Goal: Task Accomplishment & Management: Manage account settings

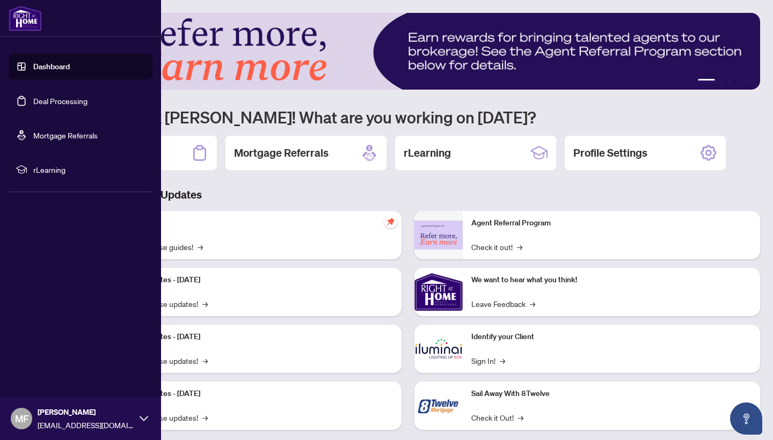
click at [53, 102] on link "Deal Processing" at bounding box center [60, 101] width 54 height 10
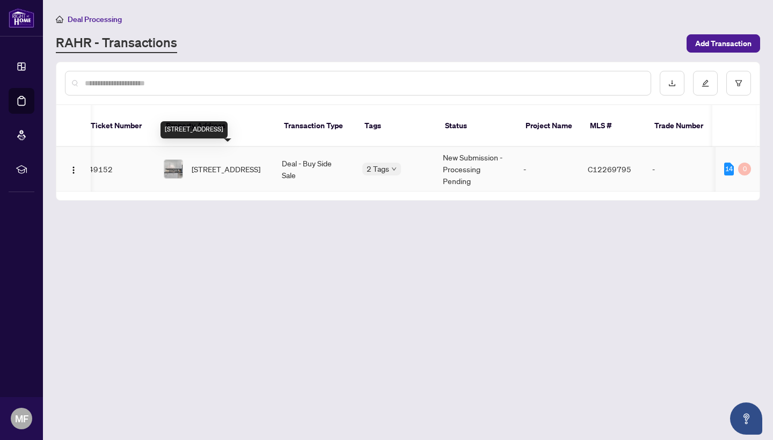
scroll to position [0, 13]
click at [226, 163] on span "[STREET_ADDRESS]" at bounding box center [223, 169] width 69 height 12
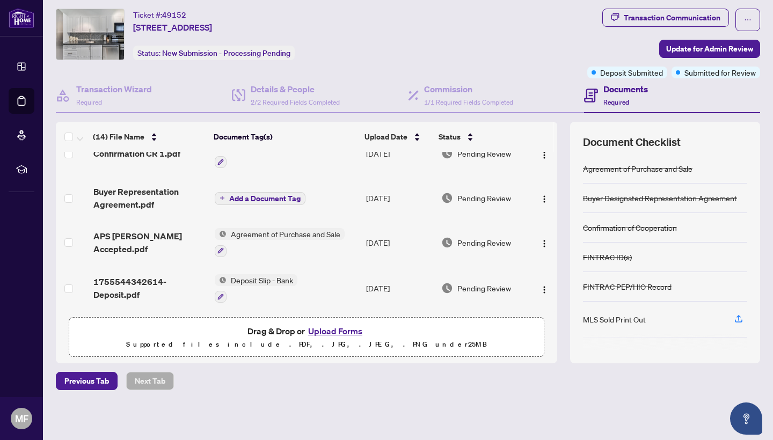
scroll to position [479, 0]
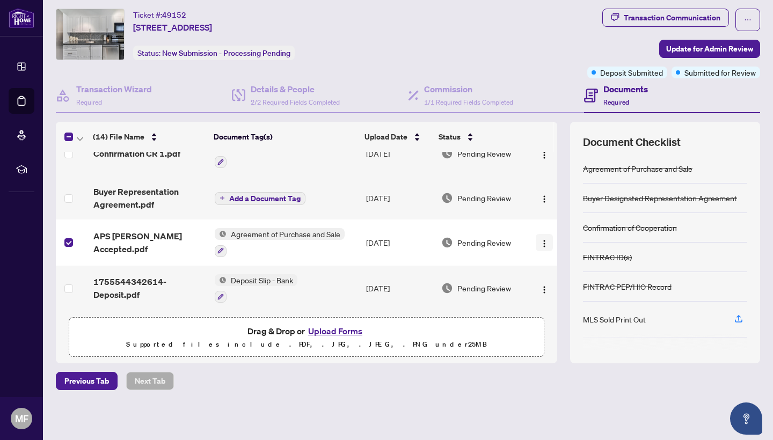
click at [541, 242] on img "button" at bounding box center [544, 243] width 9 height 9
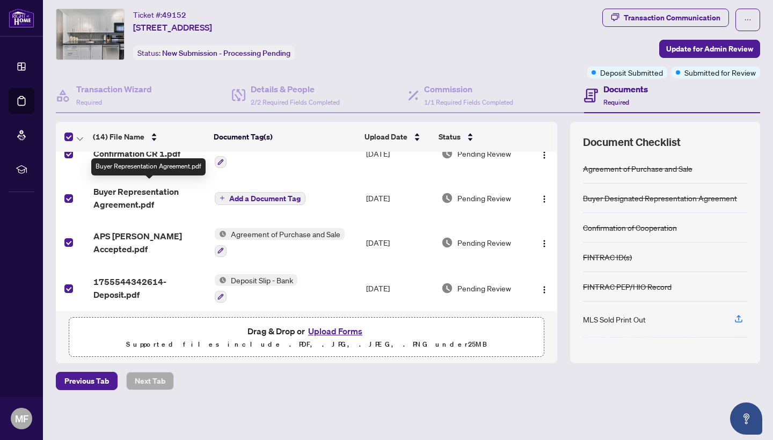
click at [135, 185] on span "Buyer Representation Agreement.pdf" at bounding box center [149, 198] width 113 height 26
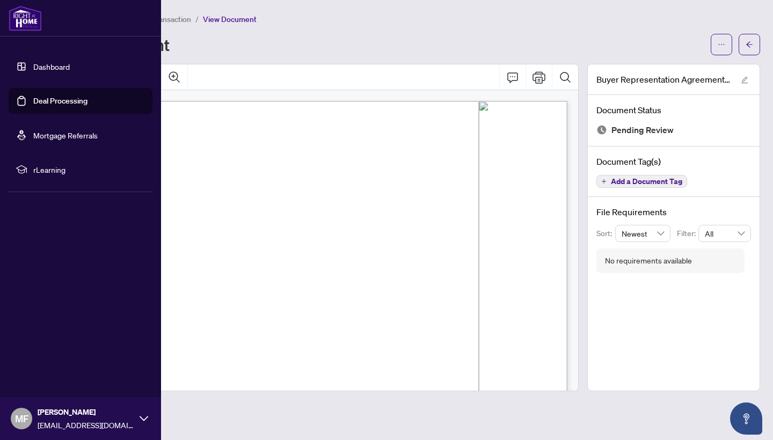
scroll to position [1, 0]
click at [57, 102] on link "Deal Processing" at bounding box center [60, 101] width 54 height 10
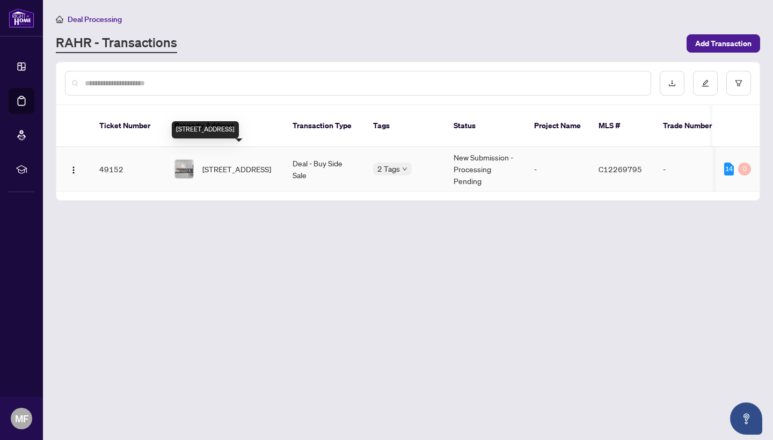
click at [219, 163] on span "[STREET_ADDRESS]" at bounding box center [236, 169] width 69 height 12
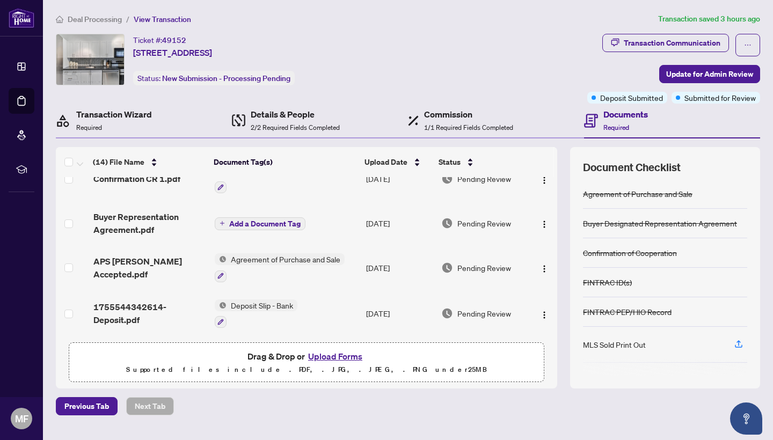
scroll to position [480, 0]
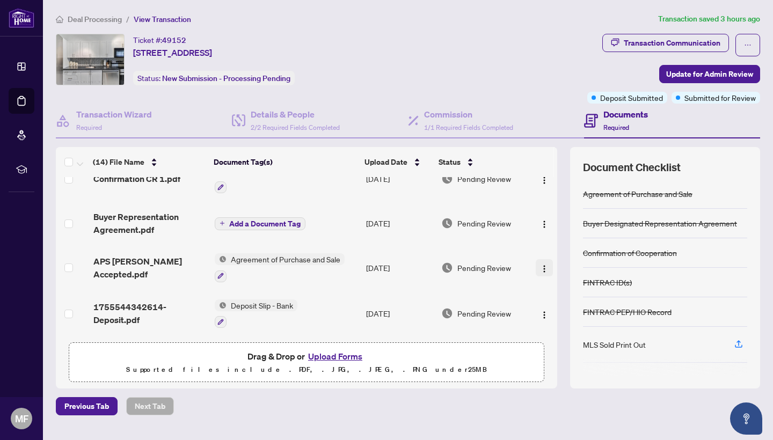
click at [542, 266] on img "button" at bounding box center [544, 269] width 9 height 9
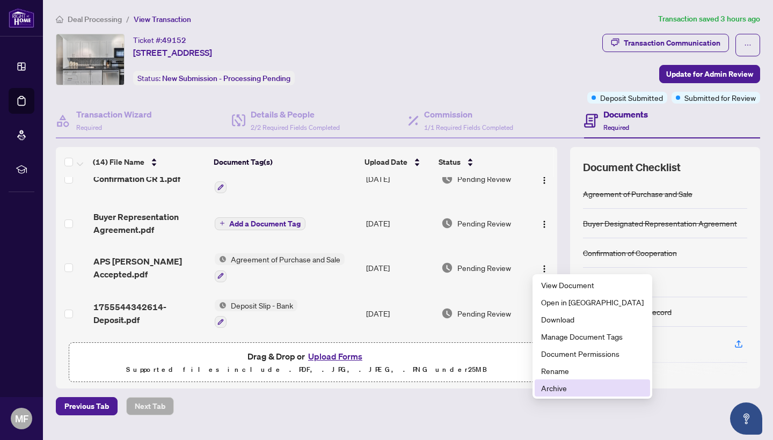
click at [554, 388] on span "Archive" at bounding box center [592, 388] width 102 height 12
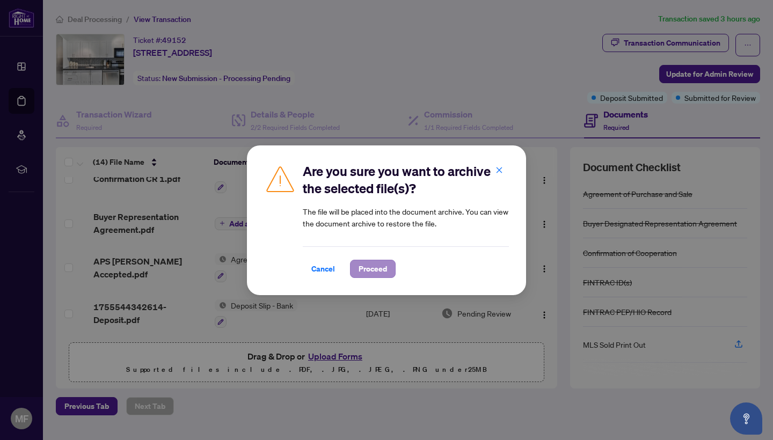
click at [373, 267] on span "Proceed" at bounding box center [372, 268] width 28 height 17
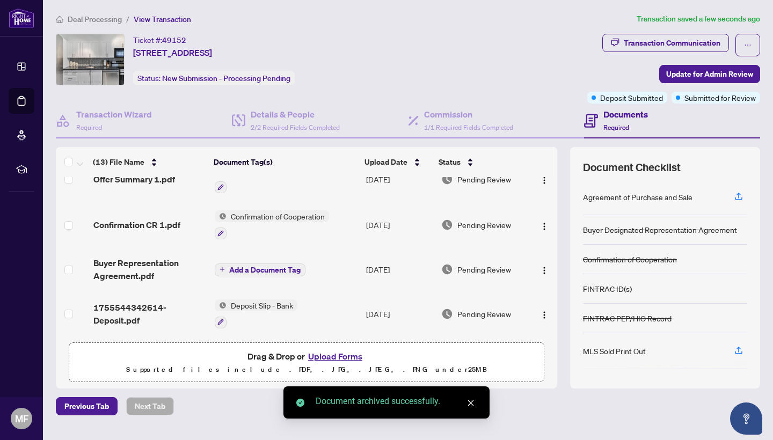
scroll to position [434, 0]
click at [737, 195] on icon "button" at bounding box center [738, 197] width 10 height 10
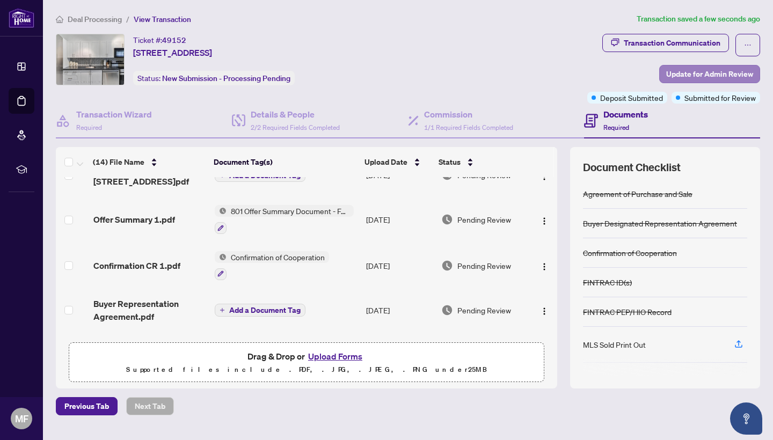
click at [712, 74] on span "Update for Admin Review" at bounding box center [709, 73] width 87 height 17
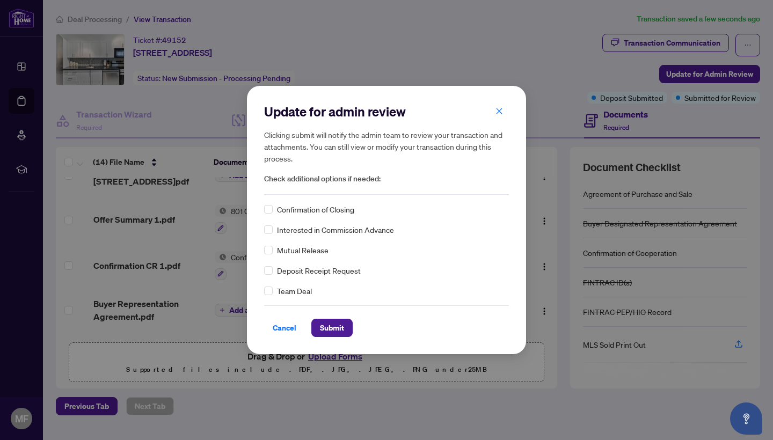
scroll to position [0, 0]
click at [328, 324] on span "Submit" at bounding box center [332, 327] width 24 height 17
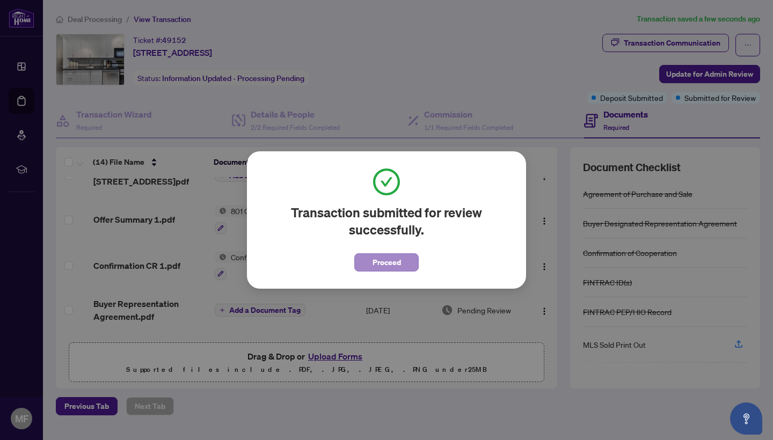
click at [386, 264] on span "Proceed" at bounding box center [386, 262] width 28 height 17
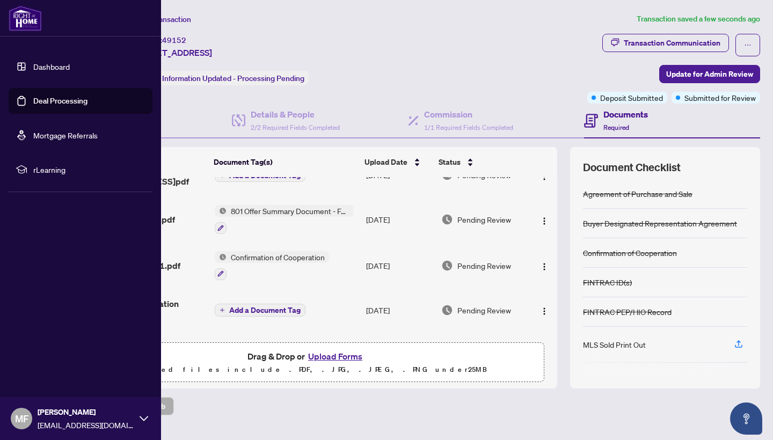
click at [23, 416] on span "MF" at bounding box center [21, 418] width 13 height 15
click at [45, 357] on span "Logout" at bounding box center [43, 354] width 24 height 17
